Goal: Task Accomplishment & Management: Use online tool/utility

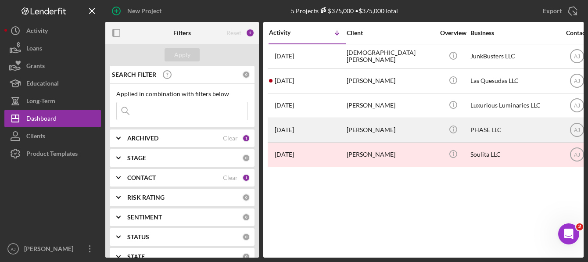
click at [364, 125] on div "[PERSON_NAME]" at bounding box center [391, 130] width 88 height 23
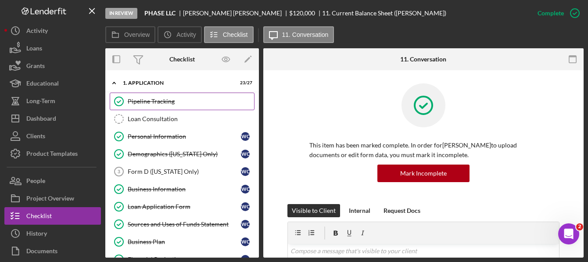
click at [164, 106] on link "Pipeline Tracking Pipeline Tracking" at bounding box center [182, 102] width 145 height 18
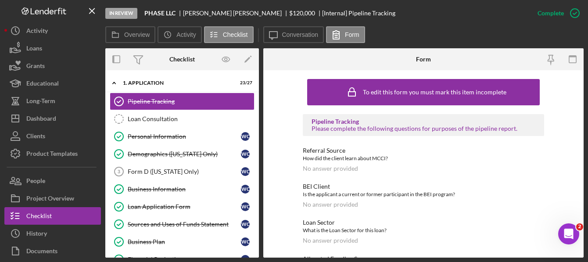
drag, startPoint x: 46, startPoint y: 321, endPoint x: -79, endPoint y: 321, distance: 124.3
click at [0, 262] on html "In Review PHASE LLC [PERSON_NAME] $120,000 $120,000 [Internal] Pipeline Trackin…" at bounding box center [294, 131] width 588 height 262
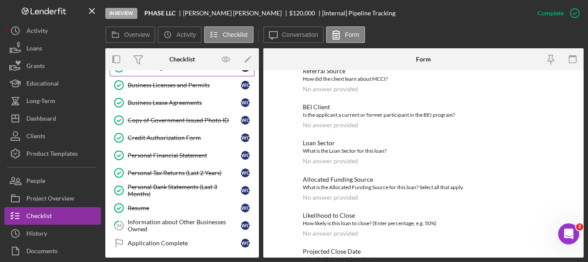
scroll to position [373, 0]
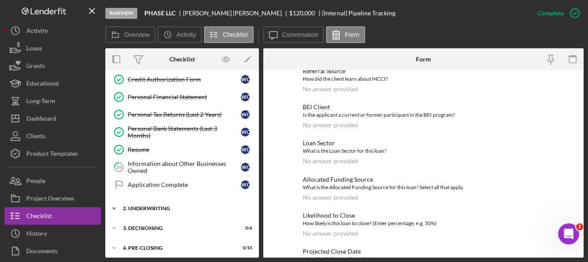
click at [168, 206] on div "2. Underwriting" at bounding box center [185, 208] width 125 height 5
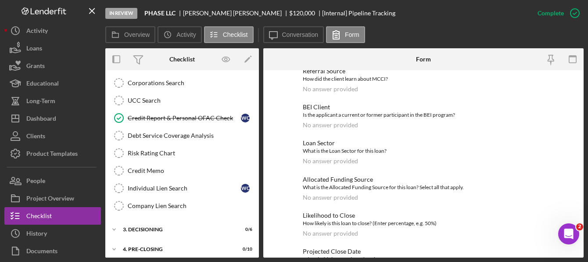
scroll to position [554, 0]
click at [190, 226] on div "3. Decisioning" at bounding box center [185, 228] width 125 height 5
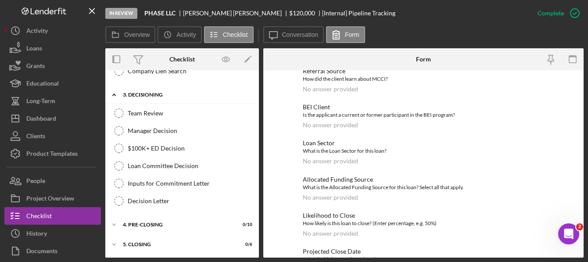
scroll to position [703, 0]
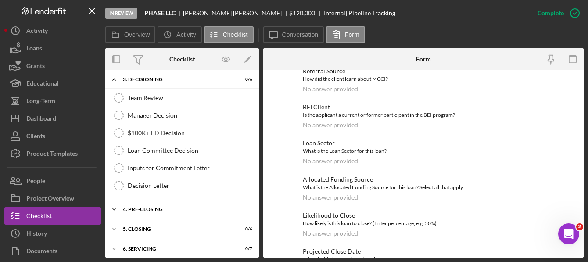
click at [155, 207] on div "4. Pre-Closing" at bounding box center [185, 209] width 125 height 5
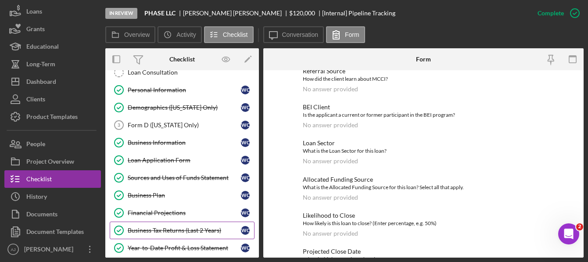
scroll to position [0, 0]
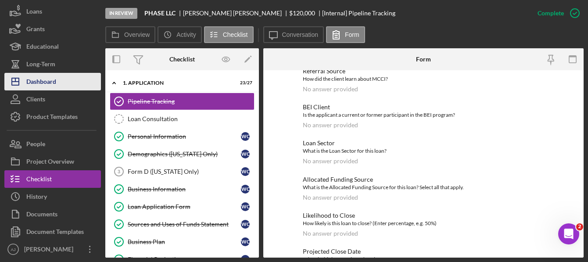
click at [45, 86] on div "Dashboard" at bounding box center [41, 83] width 30 height 20
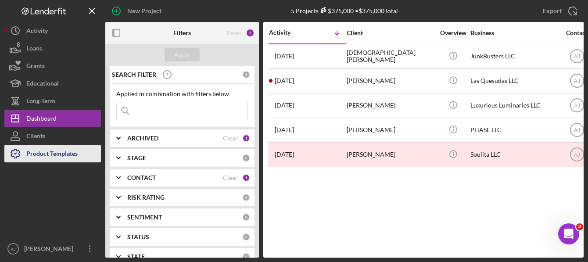
click at [49, 151] on div "Product Templates" at bounding box center [51, 155] width 51 height 20
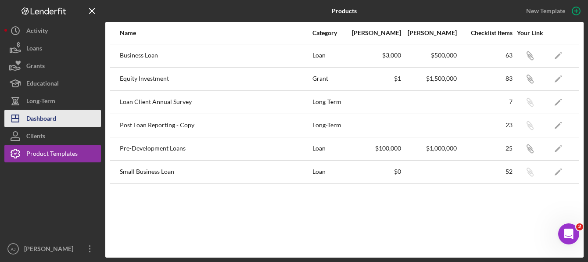
click at [54, 121] on div "Dashboard" at bounding box center [41, 120] width 30 height 20
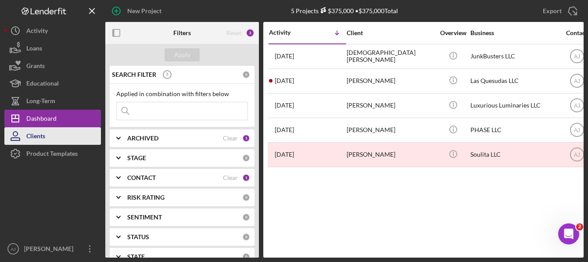
click at [73, 144] on button "Clients" at bounding box center [52, 136] width 97 height 18
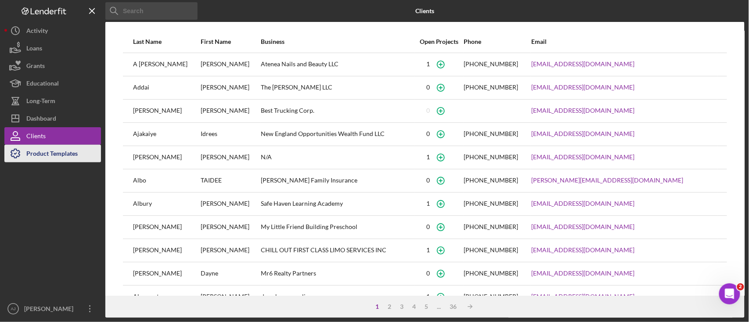
click at [40, 158] on div "Product Templates" at bounding box center [51, 155] width 51 height 20
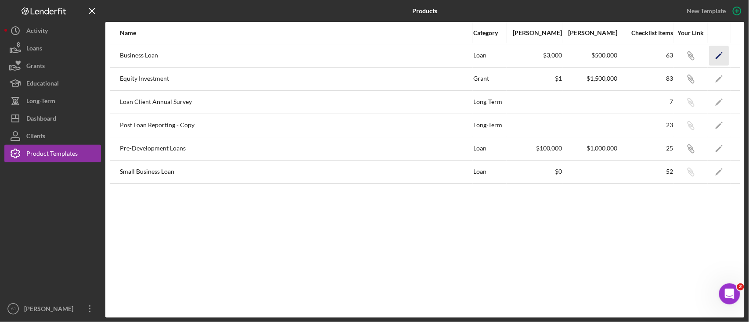
click at [588, 58] on icon "Icon/Edit" at bounding box center [720, 56] width 20 height 20
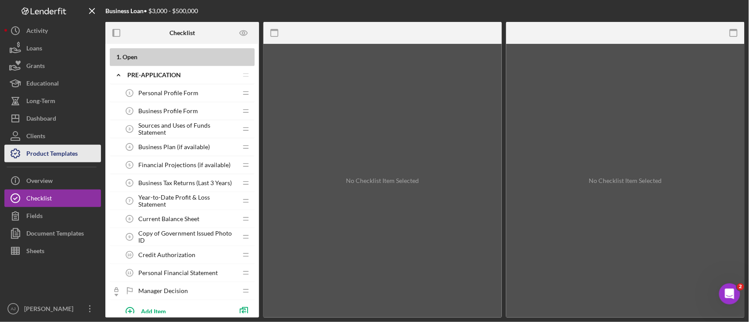
click at [47, 150] on div "Product Templates" at bounding box center [51, 155] width 51 height 20
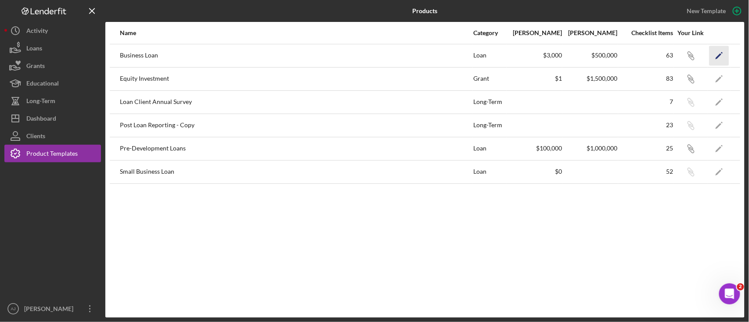
click at [588, 54] on polygon "button" at bounding box center [719, 56] width 6 height 6
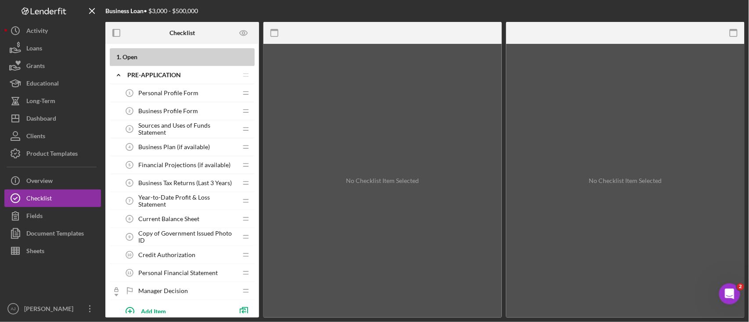
scroll to position [58, 0]
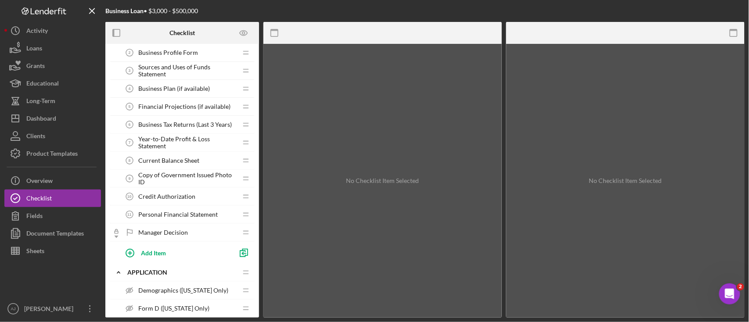
click at [187, 230] on span "Manager Decision" at bounding box center [163, 232] width 50 height 7
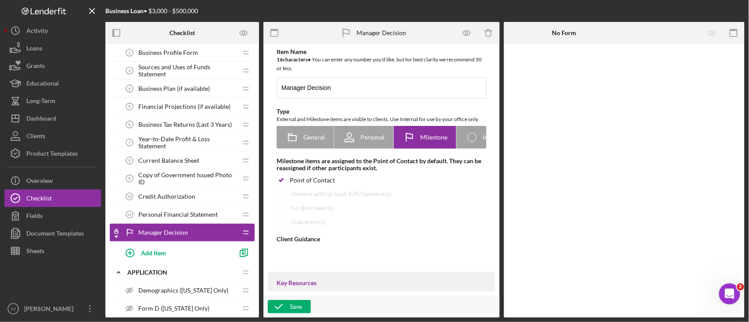
type textarea "<div>Manager decision</div>"
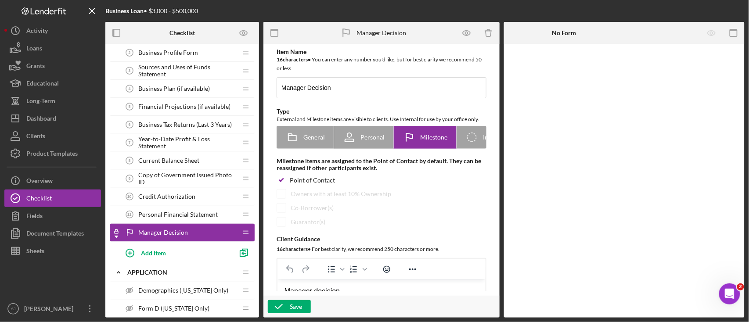
click at [588, 97] on div at bounding box center [624, 181] width 241 height 274
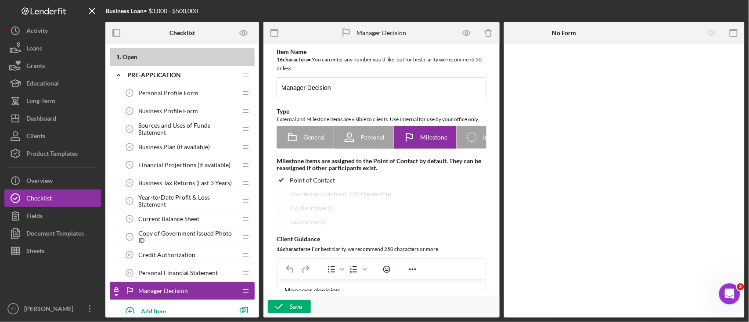
click at [204, 97] on div "Personal Profile Form 1 Personal Profile Form" at bounding box center [179, 93] width 116 height 18
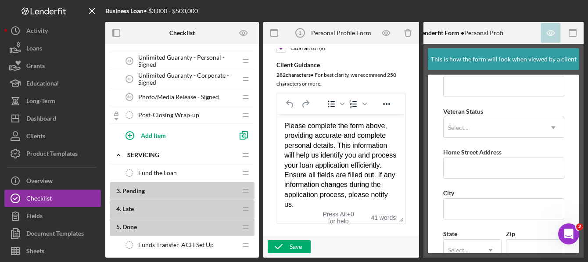
scroll to position [1229, 0]
